Goal: Transaction & Acquisition: Purchase product/service

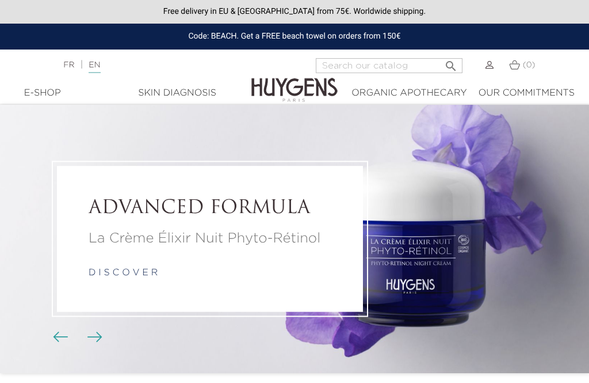
click at [175, 93] on div "Skin Diagnosis" at bounding box center [177, 93] width 191 height 14
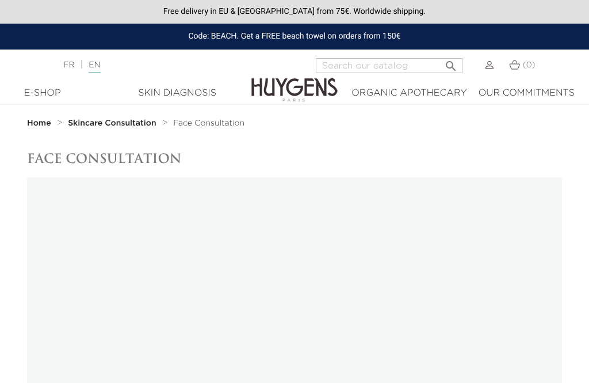
click at [34, 93] on div "E-Shop" at bounding box center [42, 93] width 56 height 14
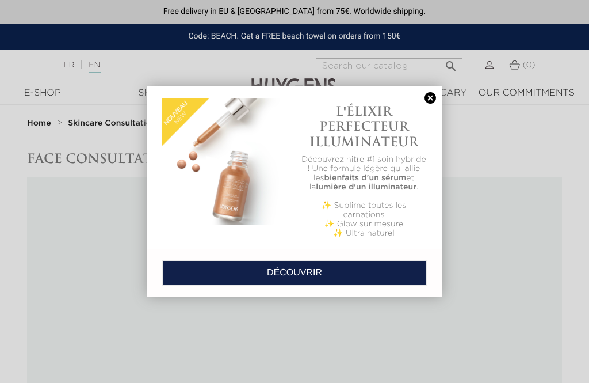
click at [434, 102] on link at bounding box center [430, 98] width 16 height 12
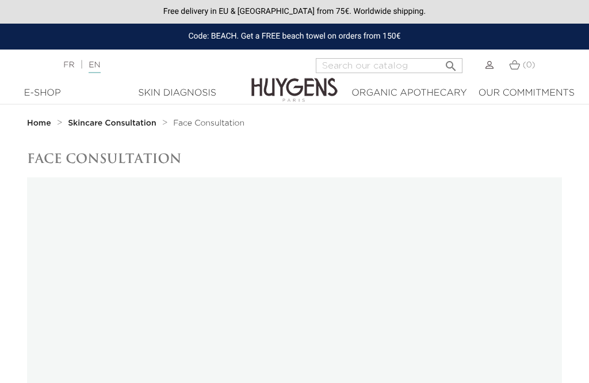
click at [43, 90] on div "E-Shop" at bounding box center [42, 93] width 56 height 14
click at [37, 91] on div "E-Shop" at bounding box center [42, 93] width 56 height 14
click at [334, 68] on img at bounding box center [294, 81] width 86 height 44
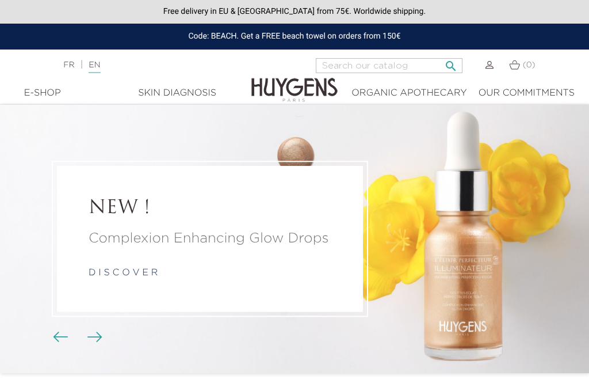
click at [436, 63] on input "Search" at bounding box center [389, 65] width 147 height 15
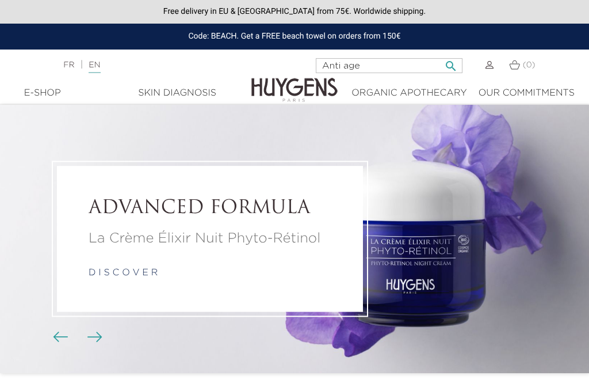
type input "Anti age"
click at [448, 63] on button " Search" at bounding box center [451, 63] width 21 height 16
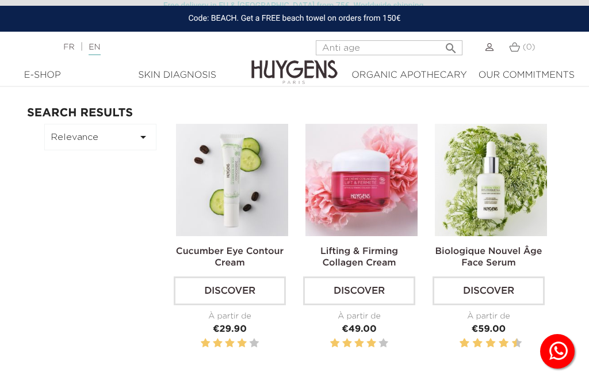
scroll to position [43, 0]
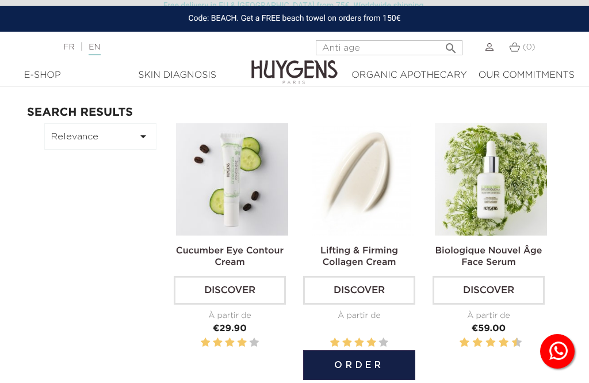
click at [326, 364] on button "Order" at bounding box center [359, 365] width 112 height 30
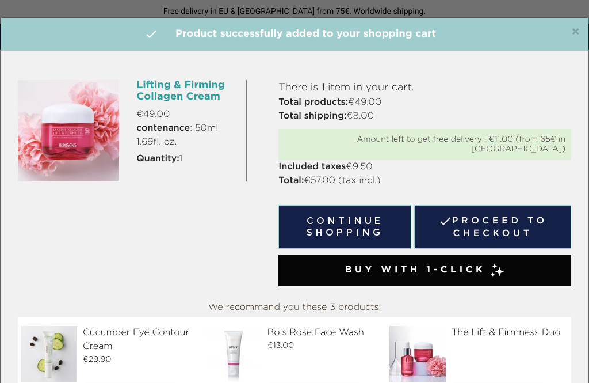
scroll to position [0, 0]
click at [364, 210] on button "Continue shopping" at bounding box center [344, 227] width 133 height 44
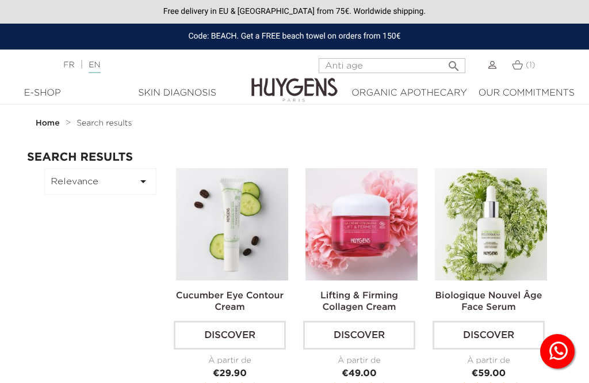
click at [526, 62] on span "(1)" at bounding box center [531, 65] width 10 height 8
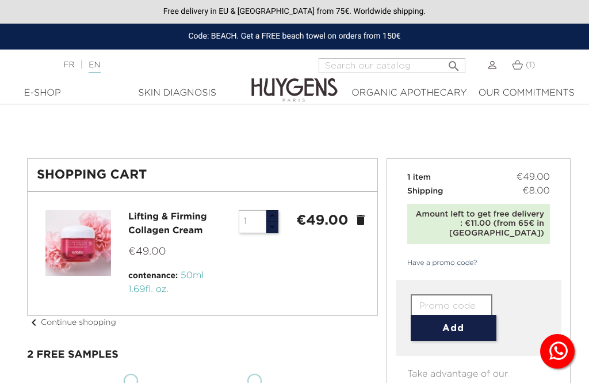
click at [253, 218] on input "1" at bounding box center [253, 221] width 28 height 23
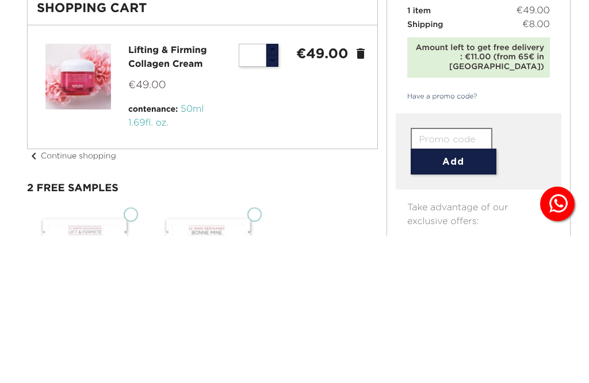
type input "3"
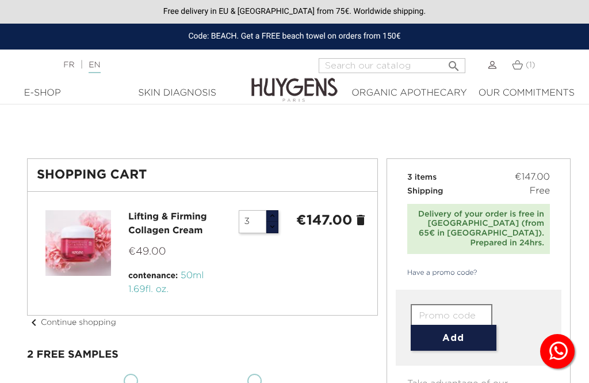
click at [472, 306] on input "text" at bounding box center [452, 315] width 82 height 23
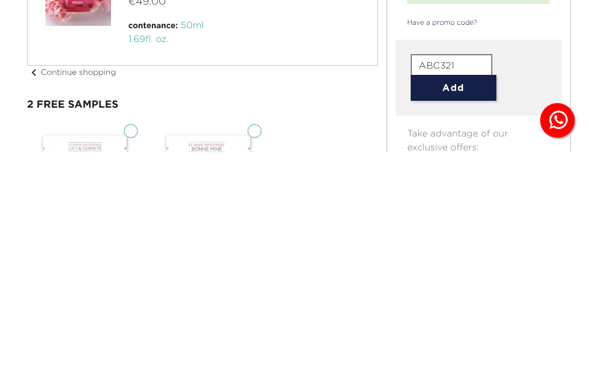
type input "ABC321"
click at [478, 306] on button "Add" at bounding box center [454, 319] width 86 height 26
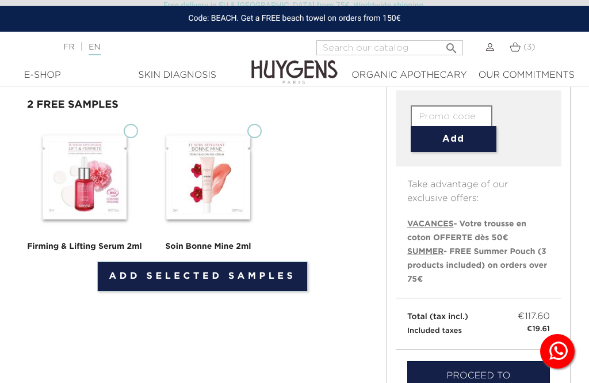
click at [116, 164] on img at bounding box center [84, 177] width 115 height 115
click at [124, 138] on input "Firming & Lifting Serum 2ml" at bounding box center [131, 131] width 14 height 14
checkbox input "true"
click at [247, 145] on img at bounding box center [208, 177] width 115 height 115
click at [247, 138] on input "Soin Bonne Mine 2ml" at bounding box center [254, 131] width 14 height 14
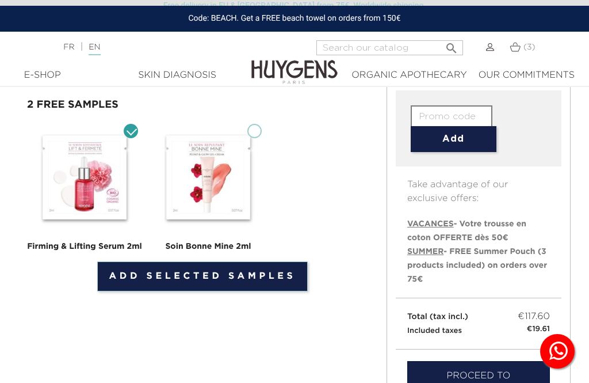
checkbox input "true"
click at [135, 272] on link "Add selected samples" at bounding box center [202, 276] width 211 height 30
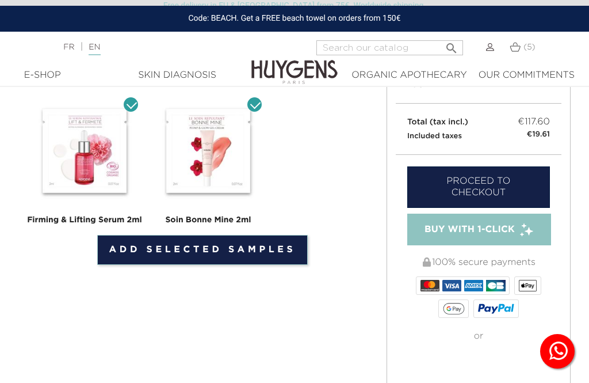
scroll to position [429, 0]
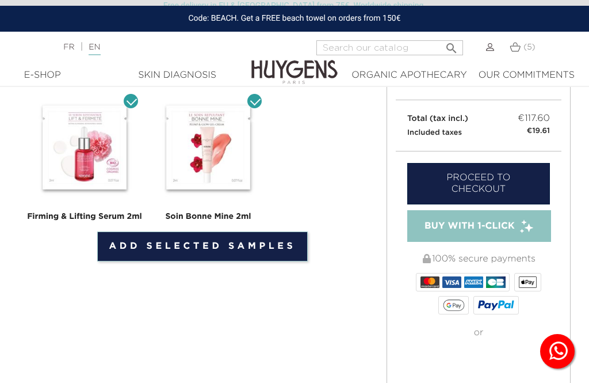
click at [521, 169] on link "Proceed to checkout" at bounding box center [478, 183] width 143 height 41
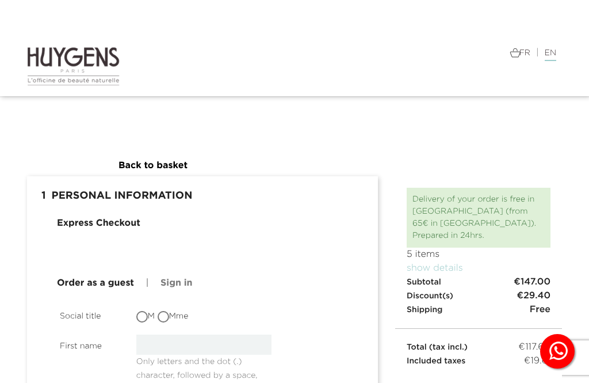
click at [176, 283] on link "Sign in" at bounding box center [177, 283] width 32 height 14
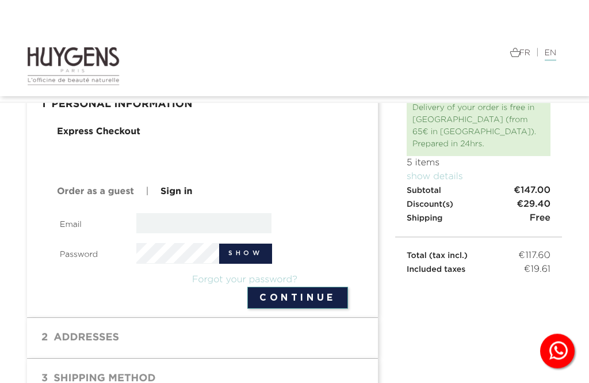
scroll to position [69, 0]
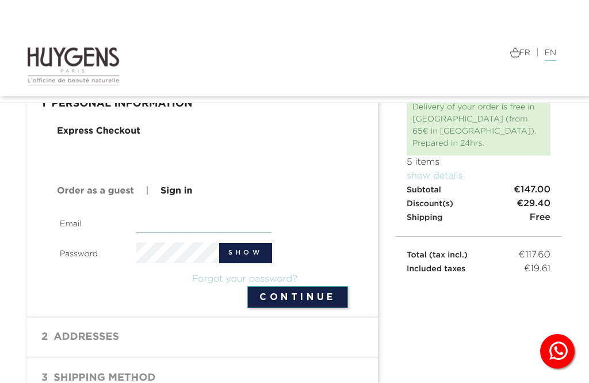
click at [174, 221] on input "email" at bounding box center [204, 222] width 136 height 20
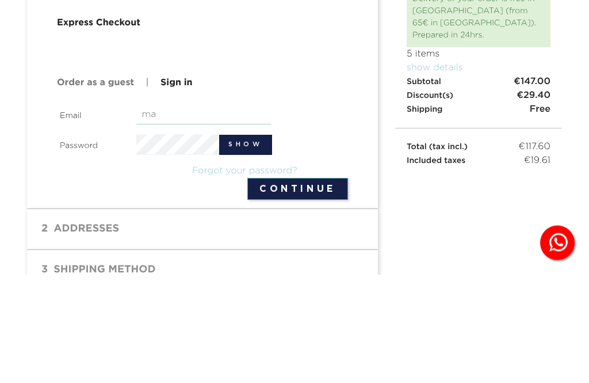
type input "[EMAIL_ADDRESS][DOMAIN_NAME]"
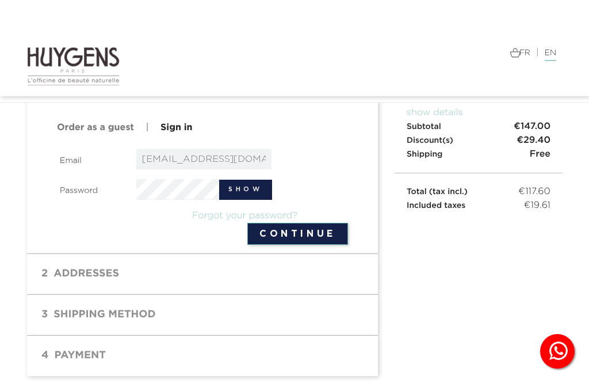
click at [238, 190] on button "Show" at bounding box center [245, 190] width 53 height 20
click at [266, 235] on button "Continue" at bounding box center [297, 234] width 101 height 22
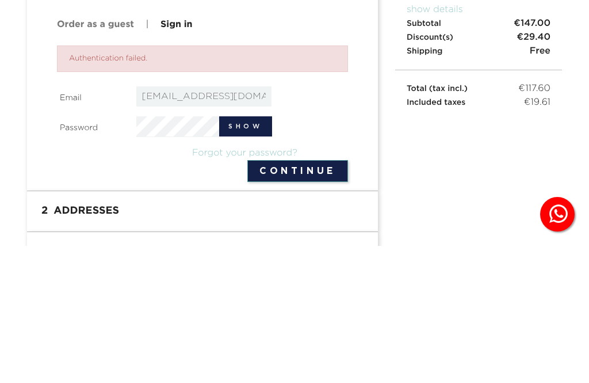
scroll to position [235, 0]
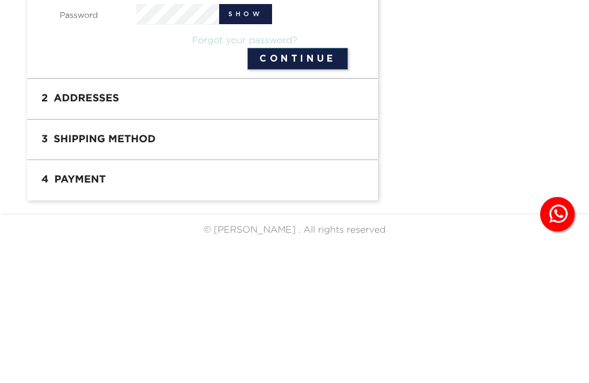
click at [297, 185] on button "Continue" at bounding box center [297, 196] width 101 height 22
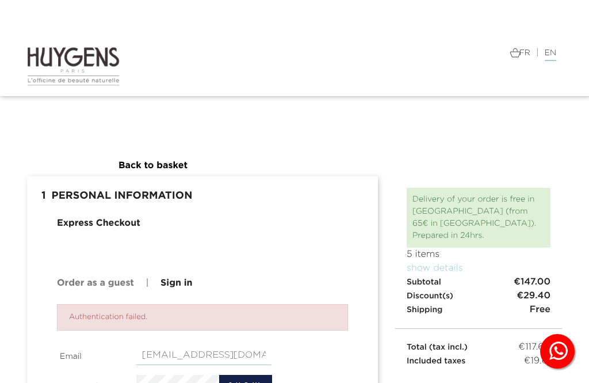
scroll to position [98, 0]
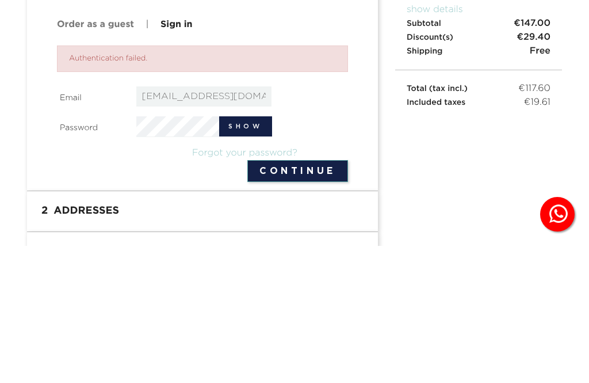
click at [213, 285] on link "Forgot your password?" at bounding box center [244, 289] width 105 height 9
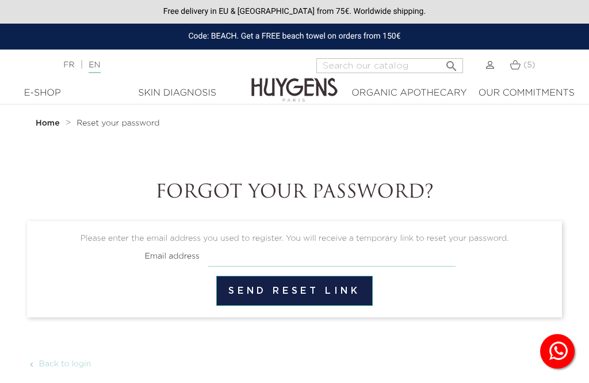
click at [372, 258] on input "email" at bounding box center [331, 256] width 247 height 22
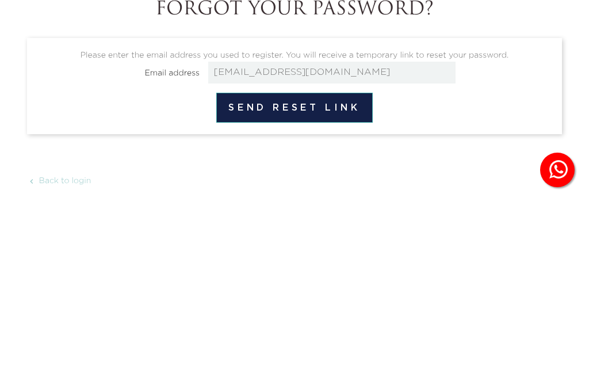
scroll to position [181, 0]
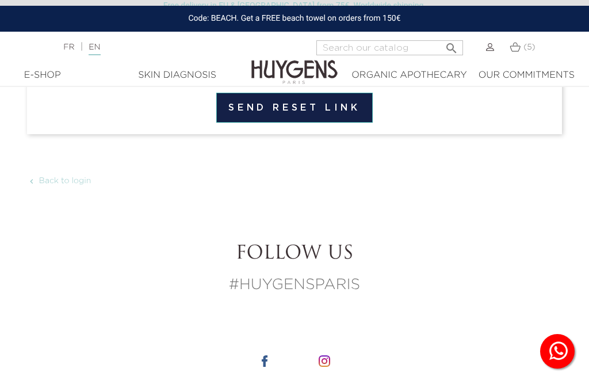
type input "marlienjager@hotmail.com"
click at [357, 112] on button "Send reset link" at bounding box center [294, 108] width 156 height 30
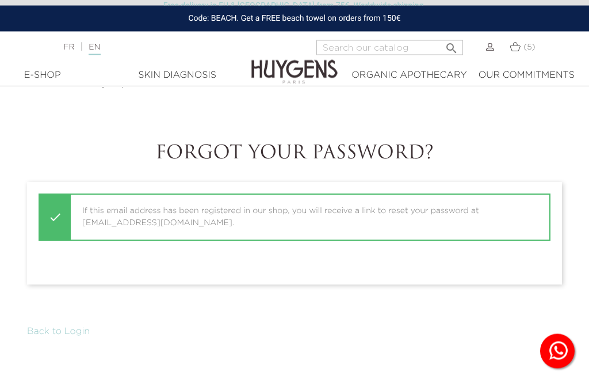
scroll to position [39, 0]
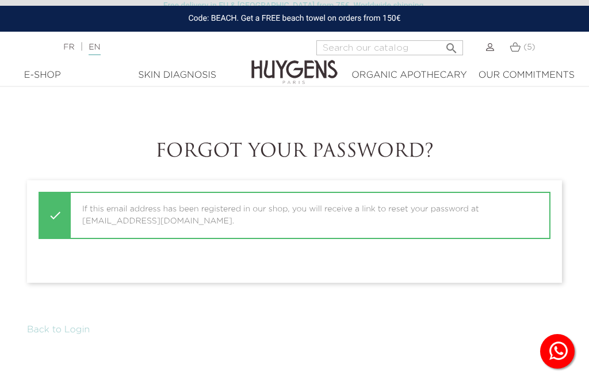
click at [53, 329] on link "Back to Login" at bounding box center [58, 329] width 63 height 9
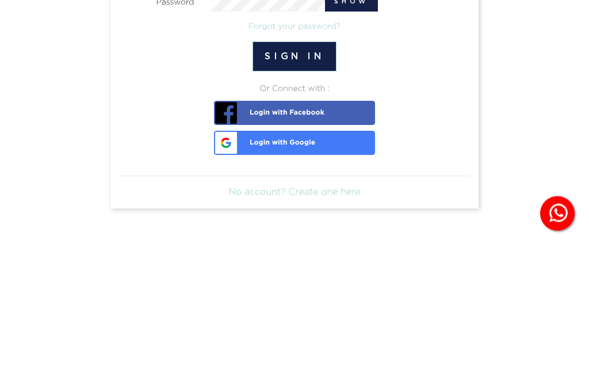
type input "[EMAIL_ADDRESS][DOMAIN_NAME]"
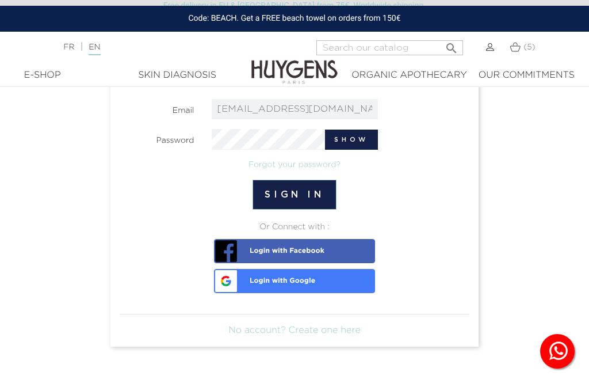
click at [316, 197] on button "Sign in" at bounding box center [294, 195] width 83 height 30
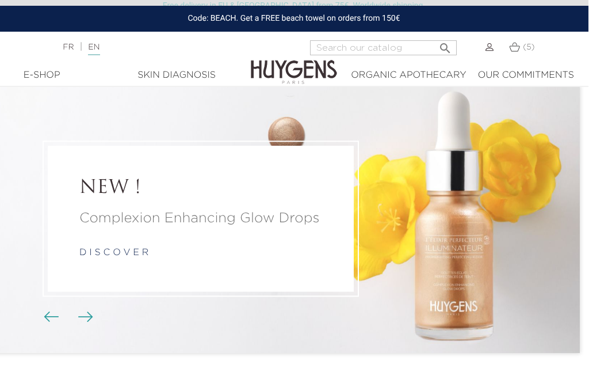
scroll to position [0, 9]
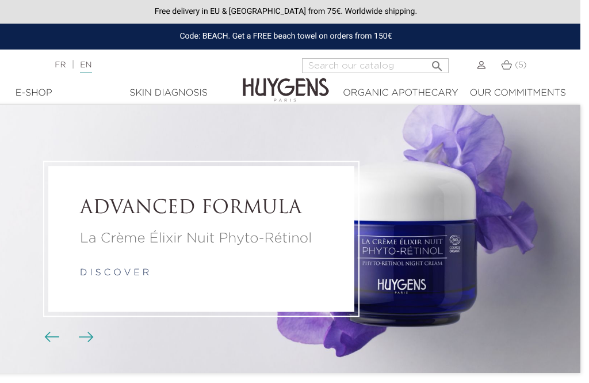
click at [509, 60] on img at bounding box center [506, 65] width 11 height 10
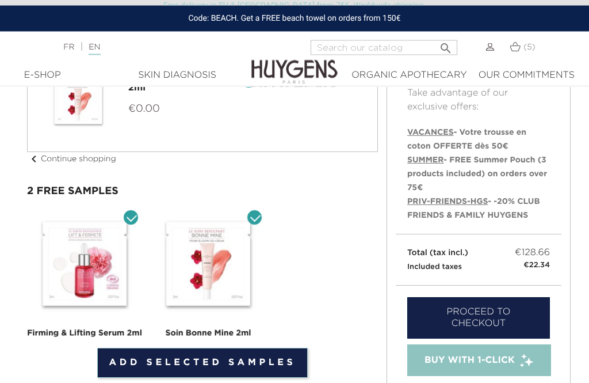
scroll to position [312, 0]
click at [518, 305] on link "Proceed to checkout" at bounding box center [478, 317] width 143 height 41
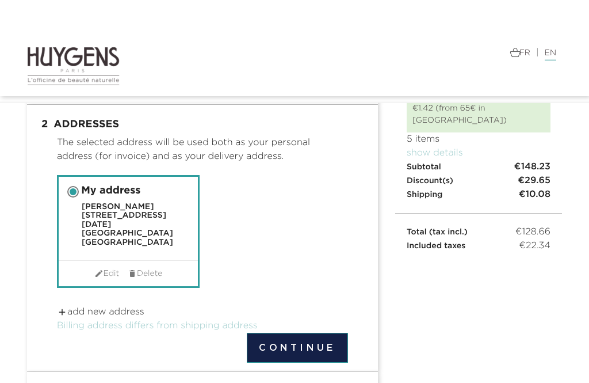
scroll to position [81, 0]
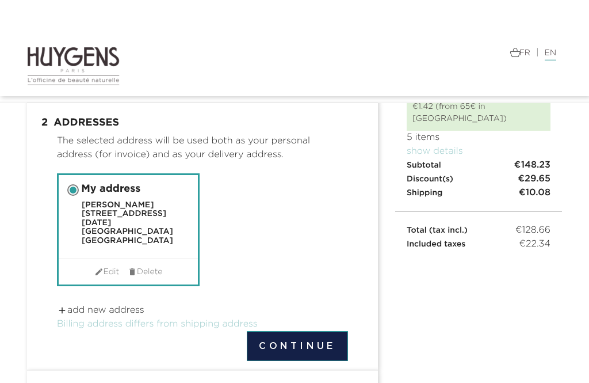
click at [331, 335] on button "Continue" at bounding box center [297, 346] width 101 height 30
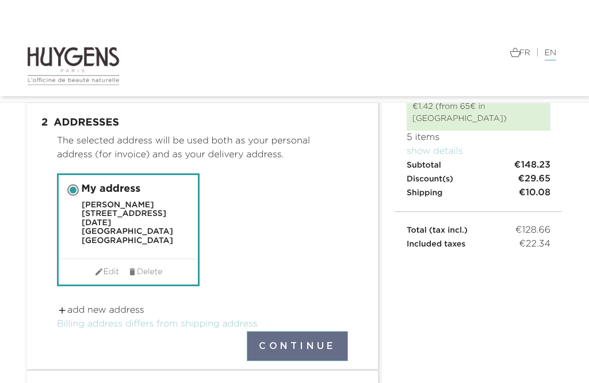
scroll to position [82, 0]
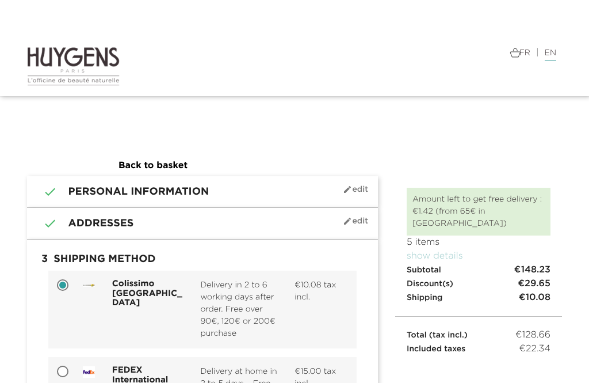
click at [436, 235] on p "5 items" at bounding box center [479, 242] width 144 height 14
click at [453, 251] on link "show details" at bounding box center [435, 255] width 56 height 9
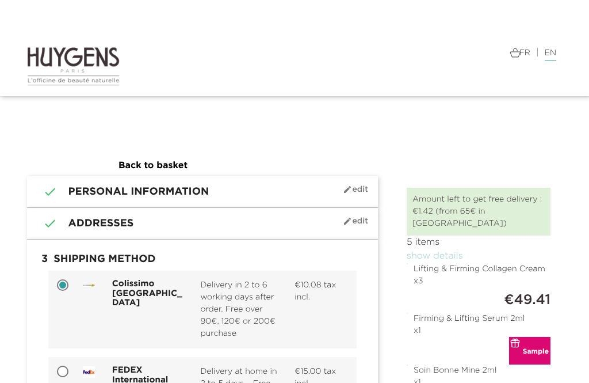
click at [161, 162] on link "Back to basket" at bounding box center [153, 165] width 69 height 9
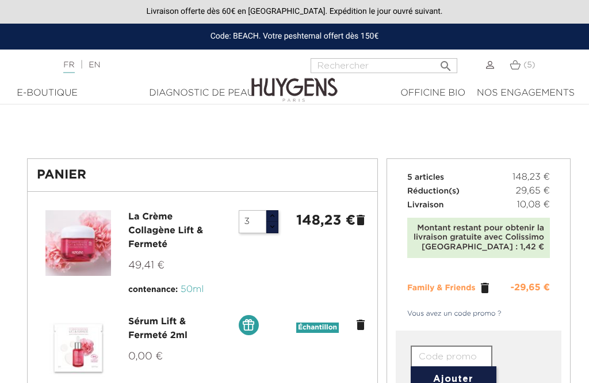
click at [265, 220] on input "3" at bounding box center [253, 221] width 28 height 23
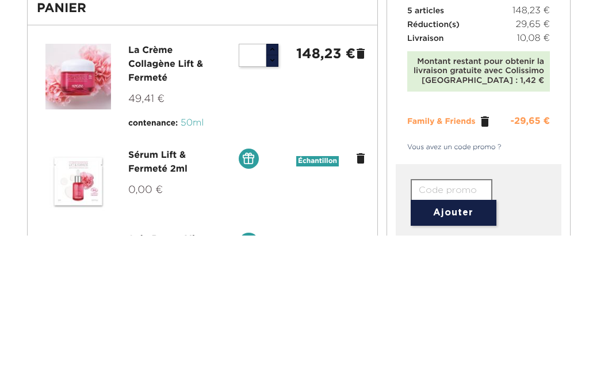
type input "4"
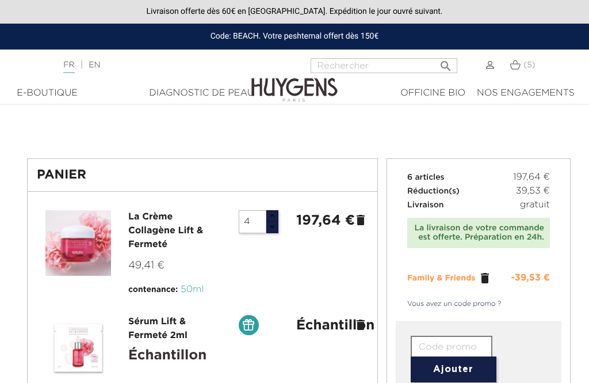
click at [97, 63] on link "EN" at bounding box center [95, 65] width 12 height 8
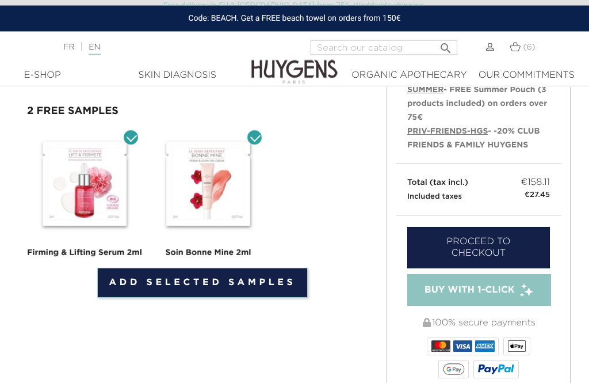
scroll to position [392, 0]
click at [514, 227] on link "Proceed to checkout" at bounding box center [478, 247] width 143 height 41
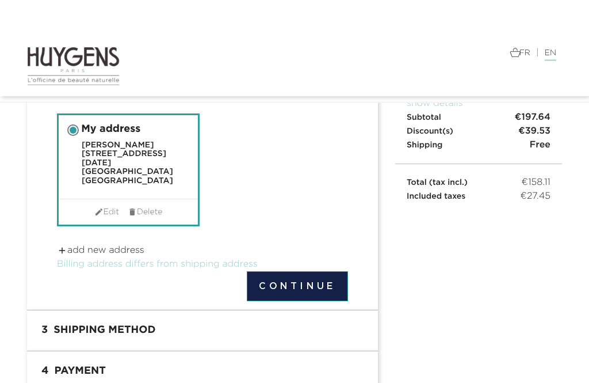
scroll to position [147, 0]
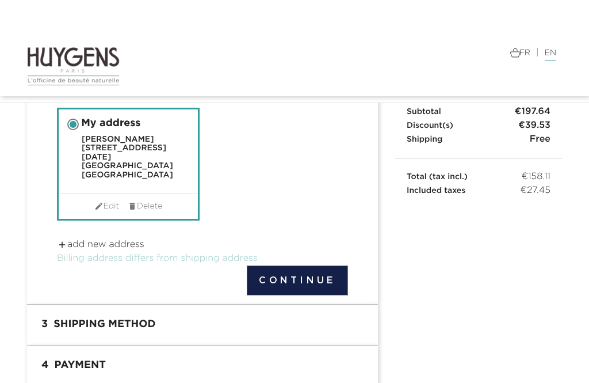
click at [75, 319] on h1 "3 Shipping Method" at bounding box center [203, 324] width 334 height 23
click at [121, 319] on h1 "3 Shipping Method" at bounding box center [203, 324] width 334 height 23
click at [316, 270] on button "Continue" at bounding box center [297, 280] width 101 height 30
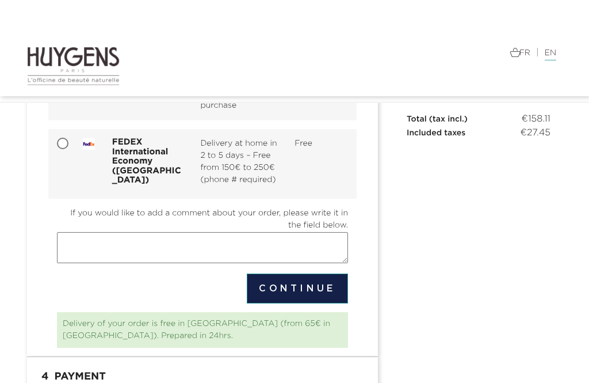
scroll to position [224, 0]
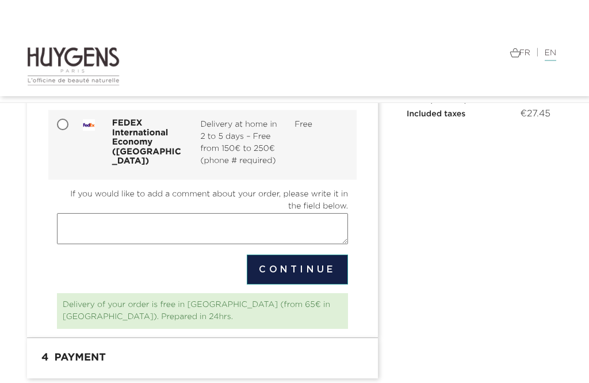
click at [314, 265] on button "Continue" at bounding box center [297, 269] width 101 height 30
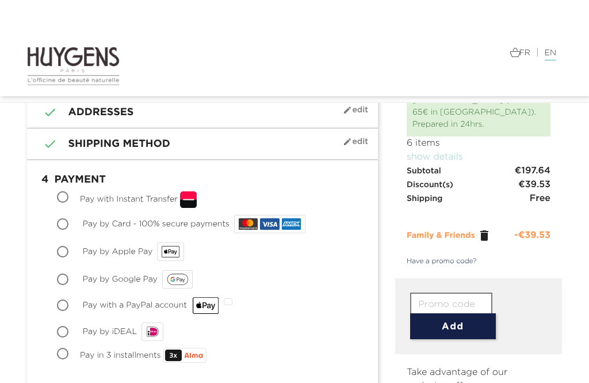
click at [64, 333] on input "Pay by iDEAL" at bounding box center [64, 333] width 12 height 12
radio input "true"
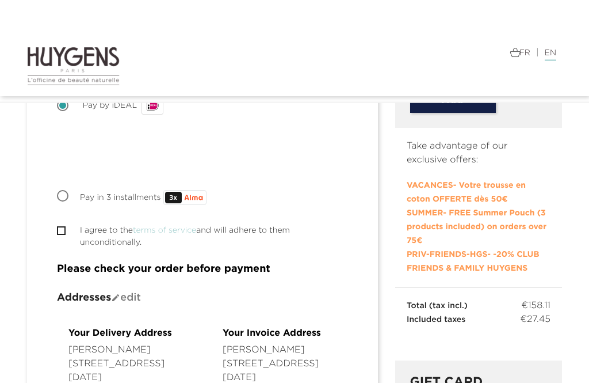
scroll to position [305, 0]
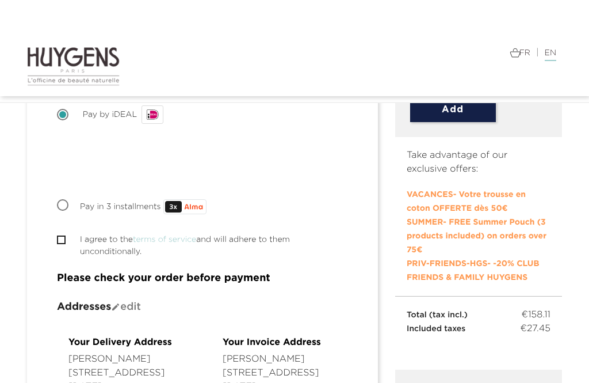
click at [63, 236] on input "I agree to the terms of service and will adhere to them unconditionally." at bounding box center [60, 239] width 7 height 7
checkbox input "true"
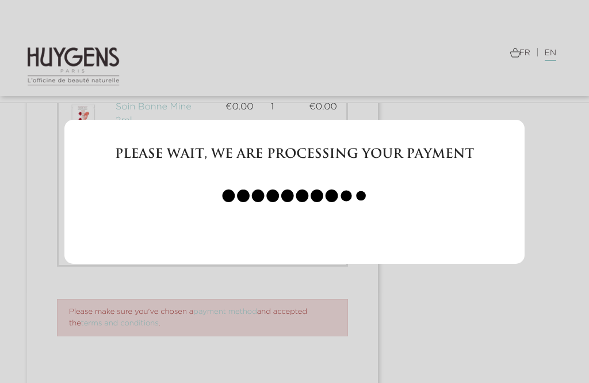
scroll to position [960, 0]
